Goal: Check status

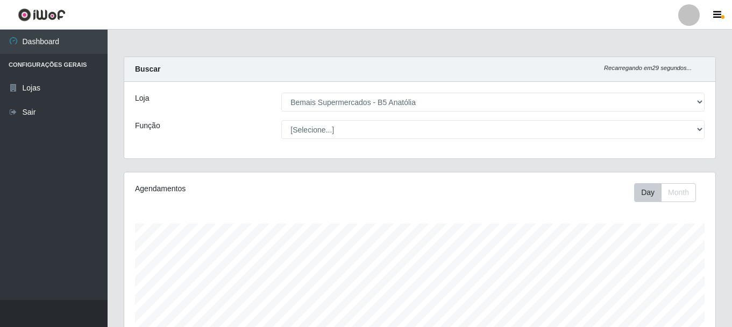
select select "405"
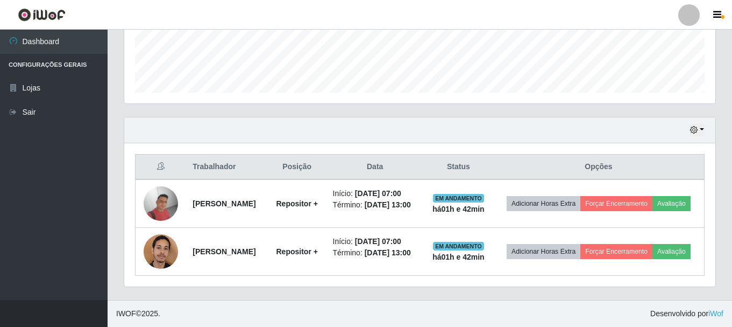
scroll to position [308, 0]
click at [699, 124] on button "button" at bounding box center [697, 130] width 15 height 12
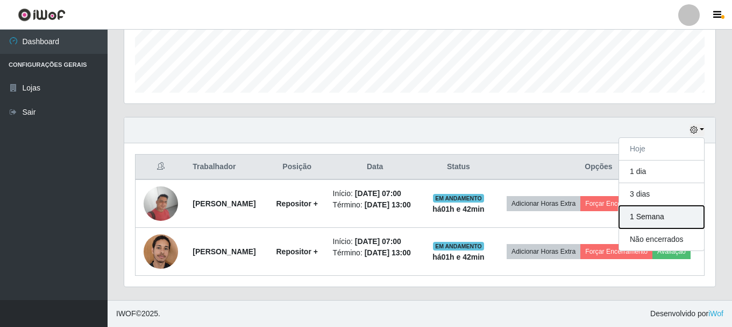
click at [645, 205] on button "1 Semana" at bounding box center [661, 216] width 85 height 23
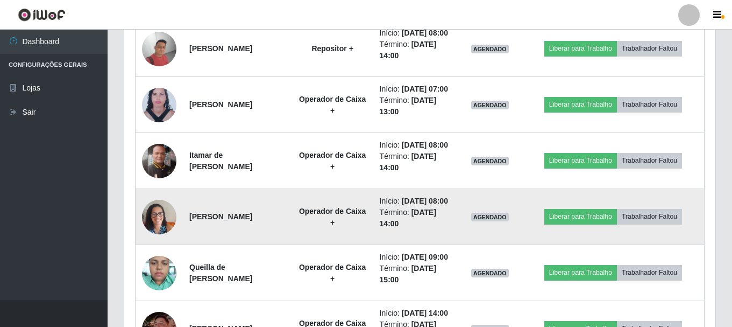
scroll to position [573, 0]
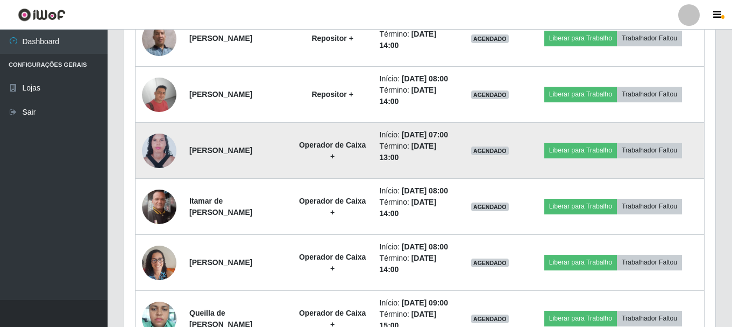
click at [164, 174] on img at bounding box center [159, 150] width 34 height 47
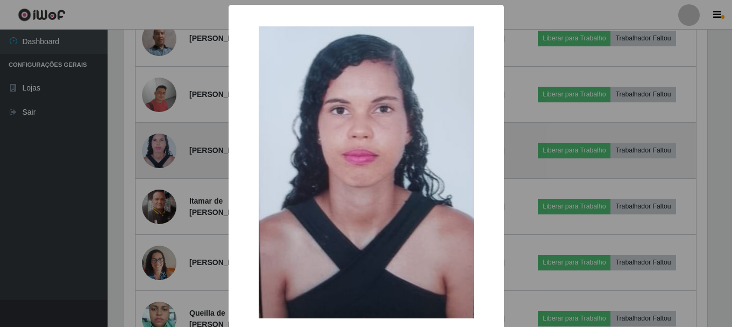
scroll to position [223, 586]
click at [164, 203] on div "× OK Cancel" at bounding box center [367, 163] width 735 height 327
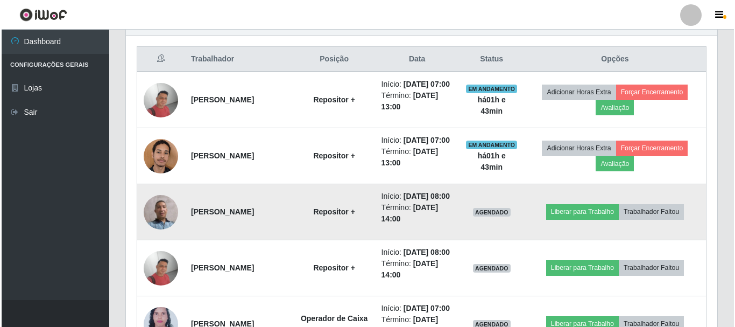
scroll to position [411, 0]
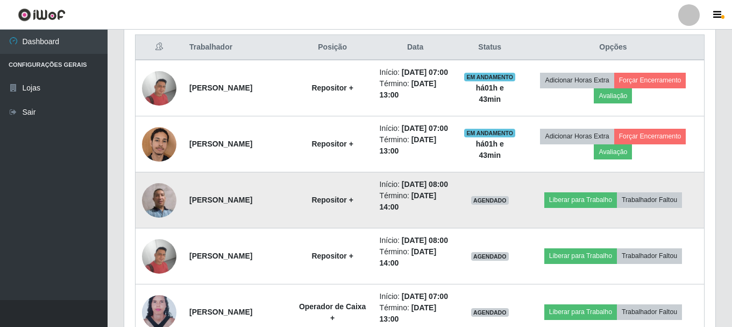
click at [166, 217] on img at bounding box center [159, 200] width 34 height 34
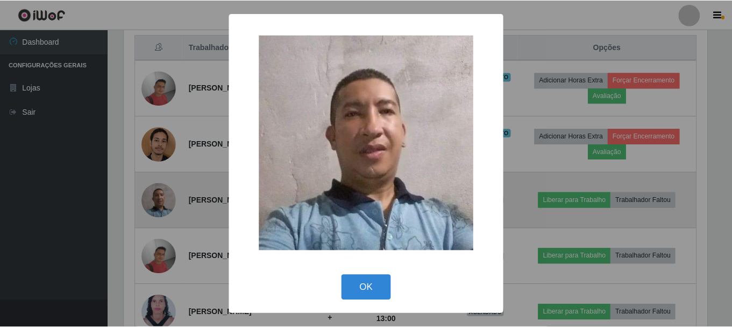
scroll to position [223, 586]
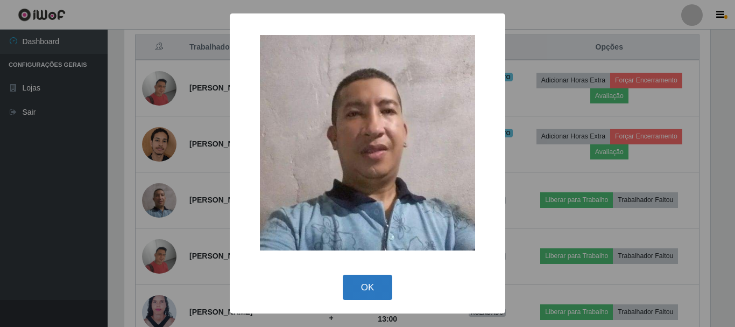
click at [359, 282] on button "OK" at bounding box center [368, 286] width 50 height 25
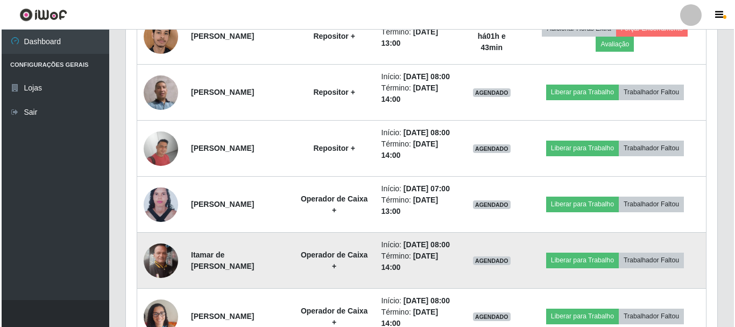
scroll to position [573, 0]
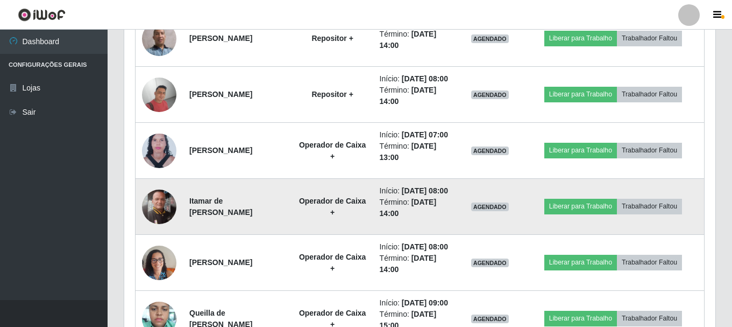
click at [155, 224] on img at bounding box center [159, 206] width 34 height 34
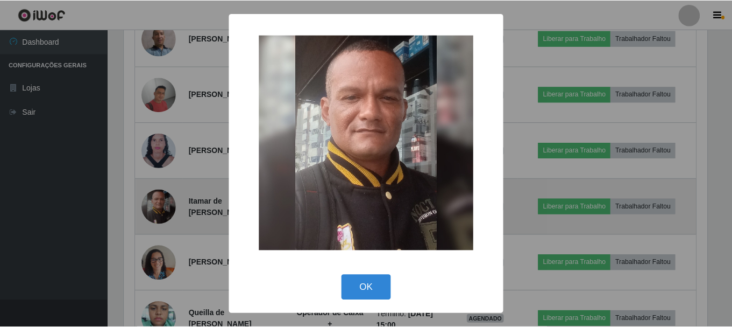
scroll to position [223, 586]
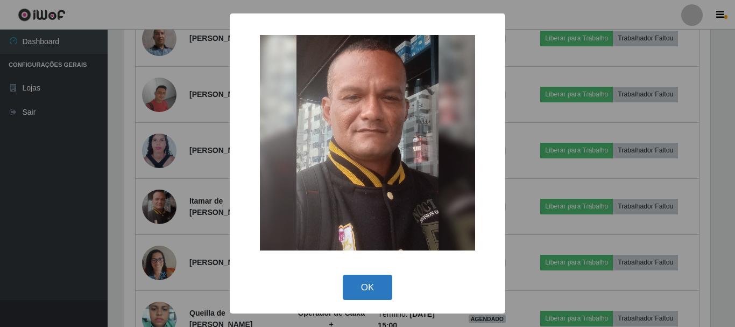
click at [355, 284] on button "OK" at bounding box center [368, 286] width 50 height 25
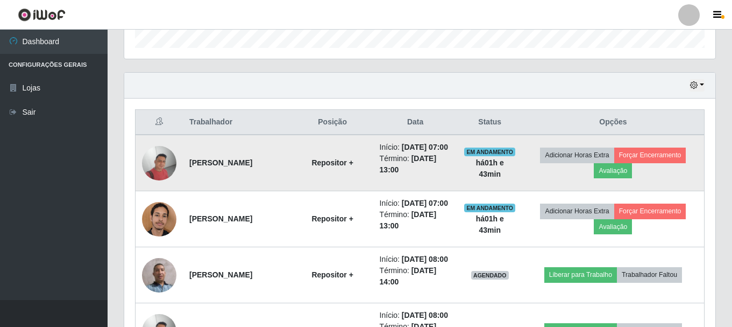
scroll to position [304, 0]
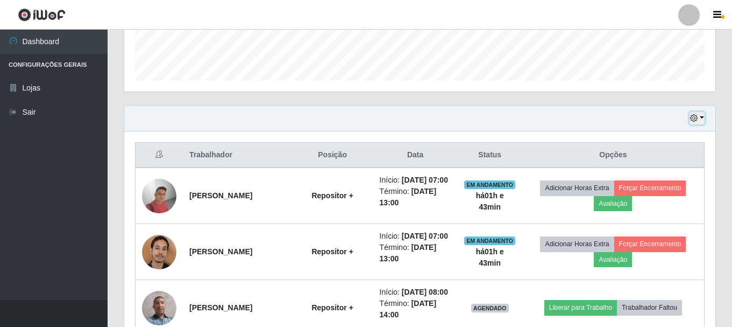
click at [701, 119] on button "button" at bounding box center [697, 118] width 15 height 12
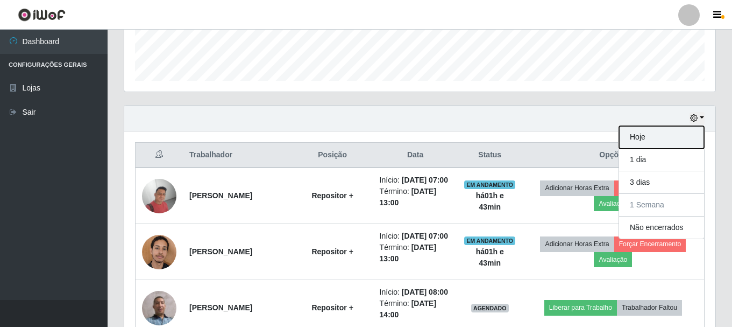
click at [665, 132] on button "Hoje" at bounding box center [661, 137] width 85 height 23
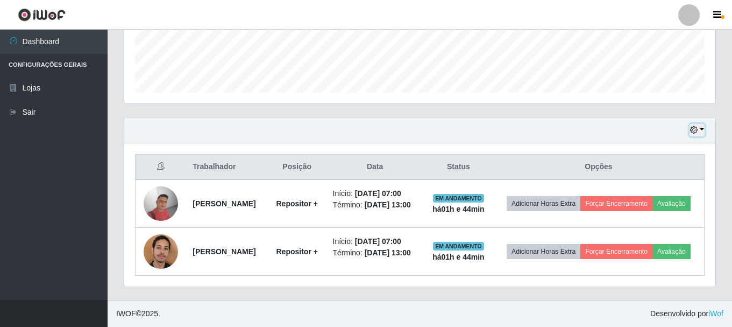
click at [701, 124] on button "button" at bounding box center [697, 130] width 15 height 12
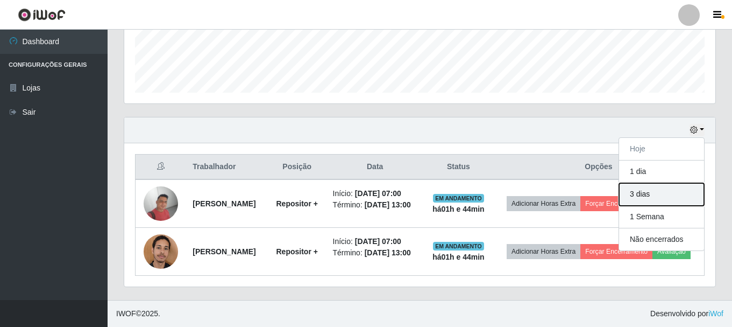
click at [666, 183] on button "3 dias" at bounding box center [661, 194] width 85 height 23
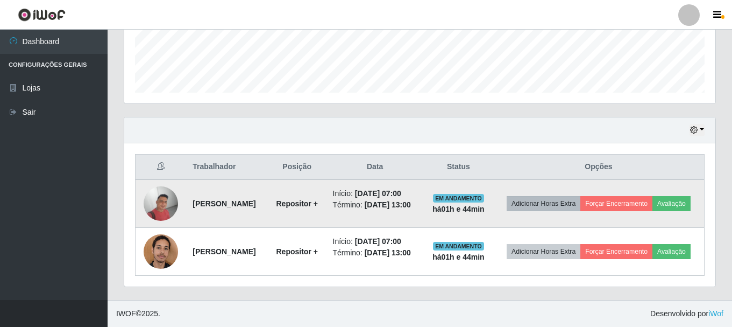
scroll to position [308, 0]
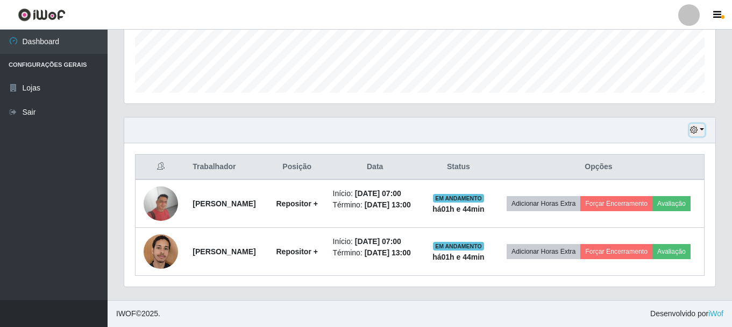
click at [701, 124] on button "button" at bounding box center [697, 130] width 15 height 12
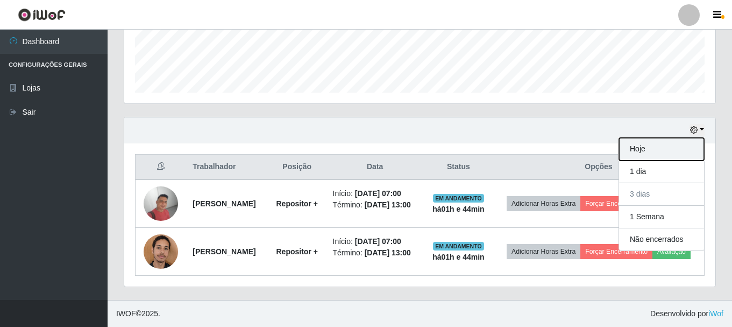
click at [659, 138] on button "Hoje" at bounding box center [661, 149] width 85 height 23
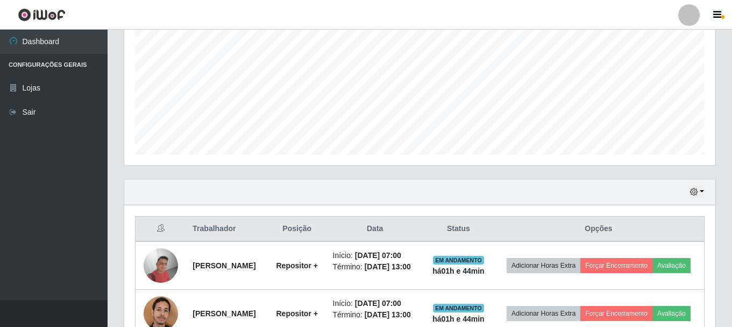
scroll to position [201, 0]
